Goal: Task Accomplishment & Management: Manage account settings

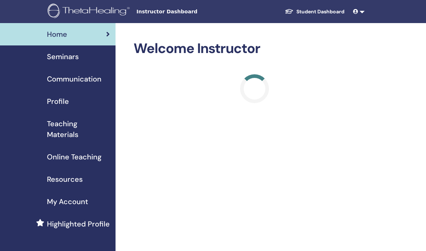
click at [275, 43] on h2 "Welcome Instructor" at bounding box center [255, 48] width 242 height 17
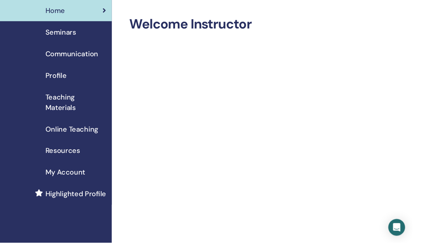
scroll to position [21, 0]
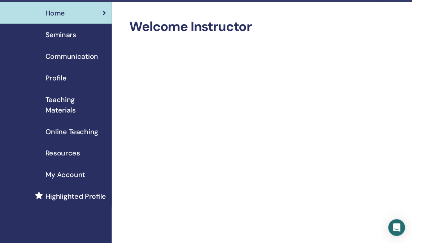
click at [58, 39] on span "Seminars" at bounding box center [63, 35] width 32 height 11
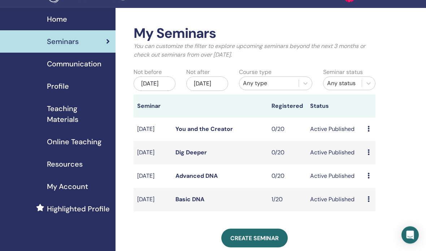
scroll to position [17, 0]
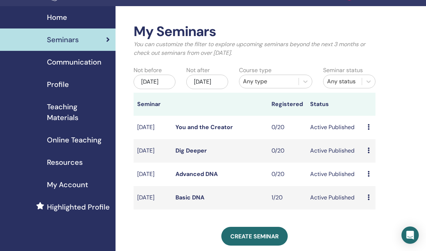
click at [291, 207] on td "1/20" at bounding box center [287, 197] width 38 height 23
click at [319, 210] on td "Active Published" at bounding box center [335, 197] width 58 height 23
click at [371, 202] on div "Preview Edit Attendees Cancel" at bounding box center [369, 197] width 4 height 9
click at [243, 206] on td "Basic DNA" at bounding box center [220, 197] width 96 height 23
click at [371, 202] on div "Preview Edit Attendees Cancel" at bounding box center [369, 197] width 4 height 9
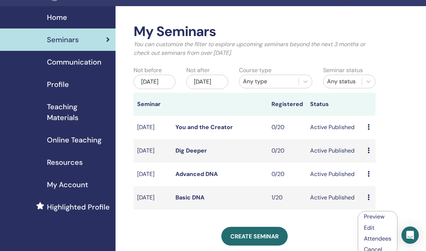
click at [384, 216] on link "Preview" at bounding box center [374, 217] width 21 height 8
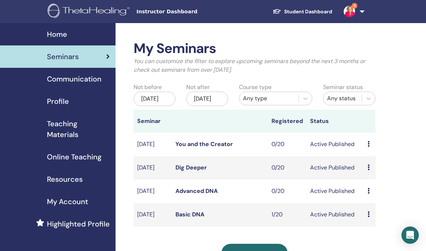
scroll to position [46, 0]
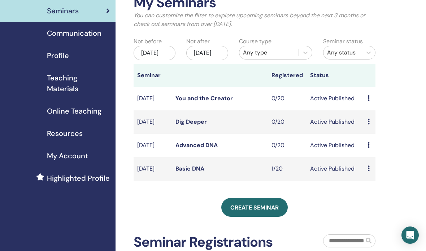
click at [369, 171] on icon at bounding box center [368, 169] width 2 height 6
click at [386, 206] on link "Attendees" at bounding box center [375, 207] width 27 height 8
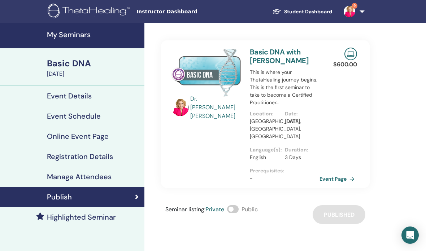
scroll to position [11, 0]
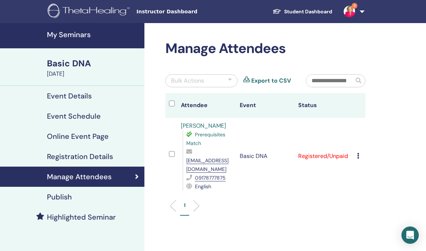
click at [369, 218] on div "Manage Attendees Bulk Actions Export to CSV Attendee Event Status [PERSON_NAME]…" at bounding box center [288, 173] width 289 height 301
